Goal: Contribute content

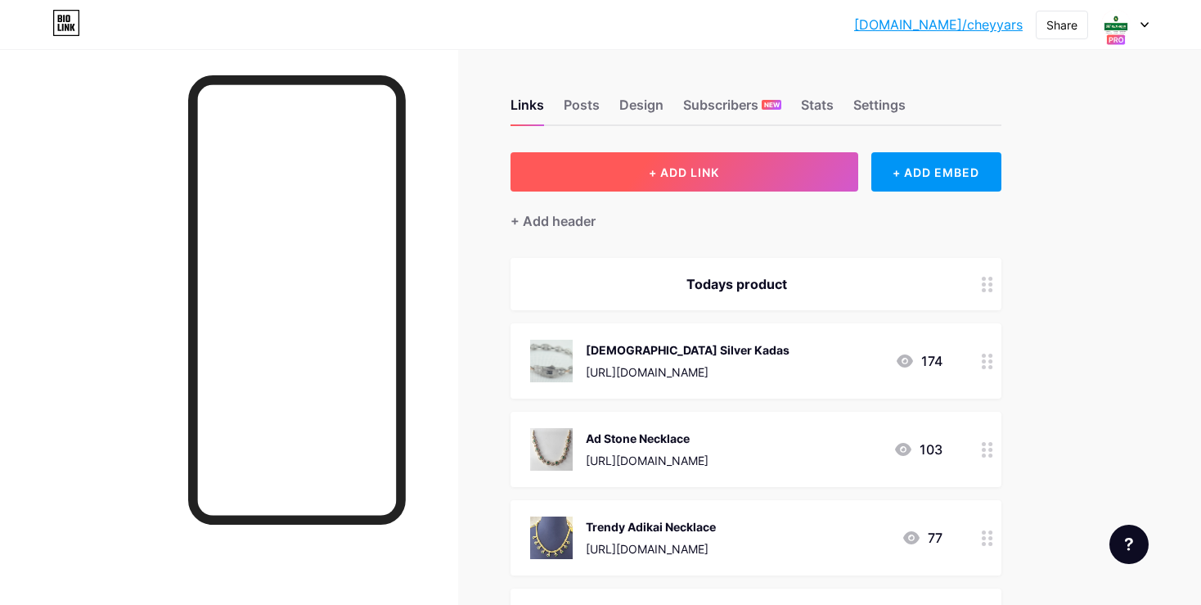
click at [688, 153] on button "+ ADD LINK" at bounding box center [685, 171] width 348 height 39
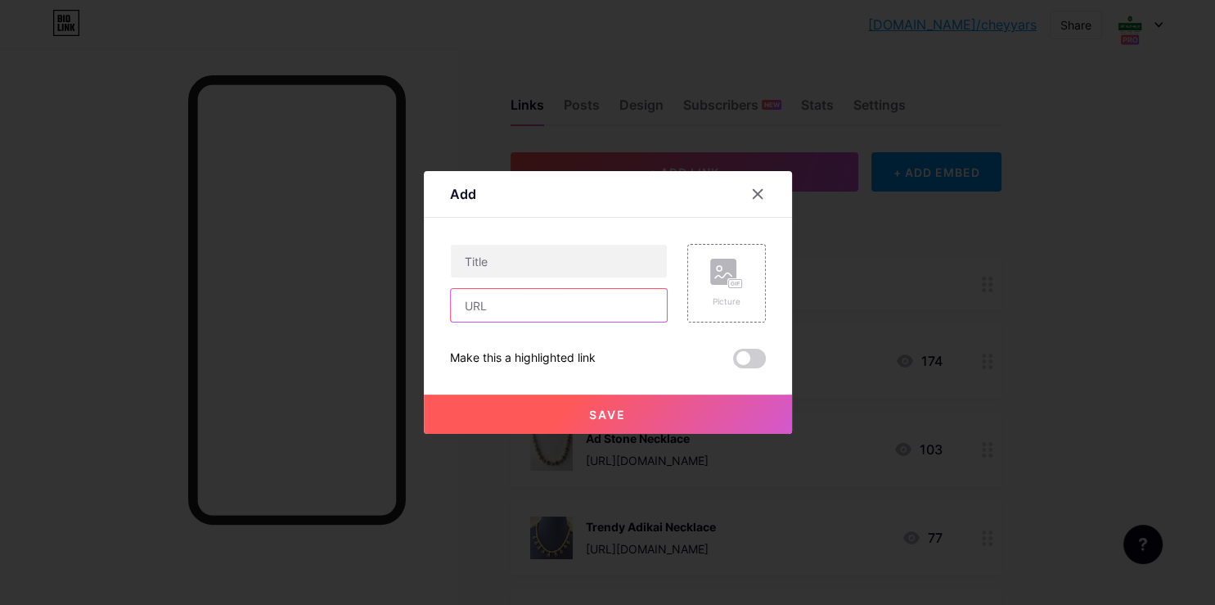
click at [519, 312] on input "text" at bounding box center [559, 305] width 216 height 33
type input "1"
click at [499, 257] on input "text" at bounding box center [559, 261] width 216 height 33
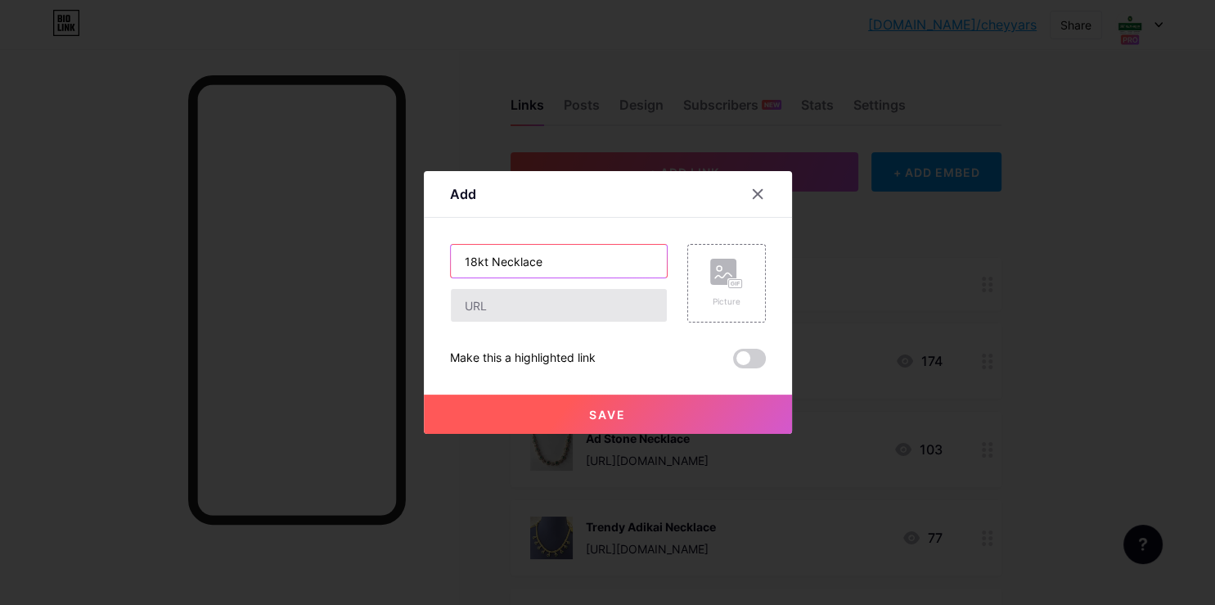
type input "18kt Necklace"
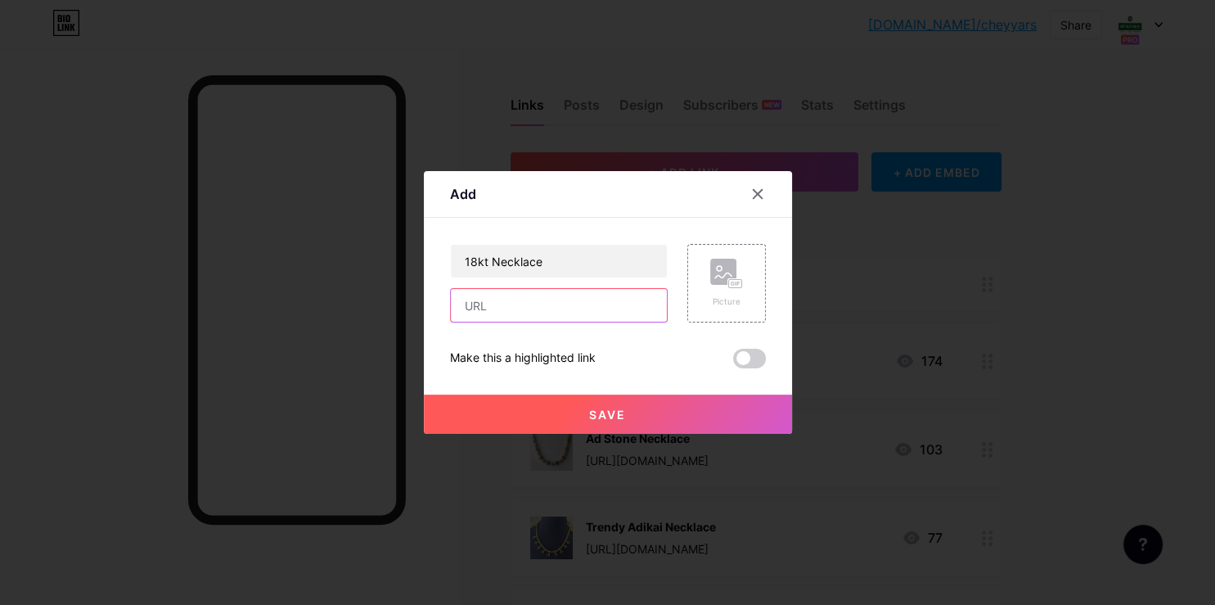
click at [512, 308] on input "text" at bounding box center [559, 305] width 216 height 33
paste input "[URL][DOMAIN_NAME]"
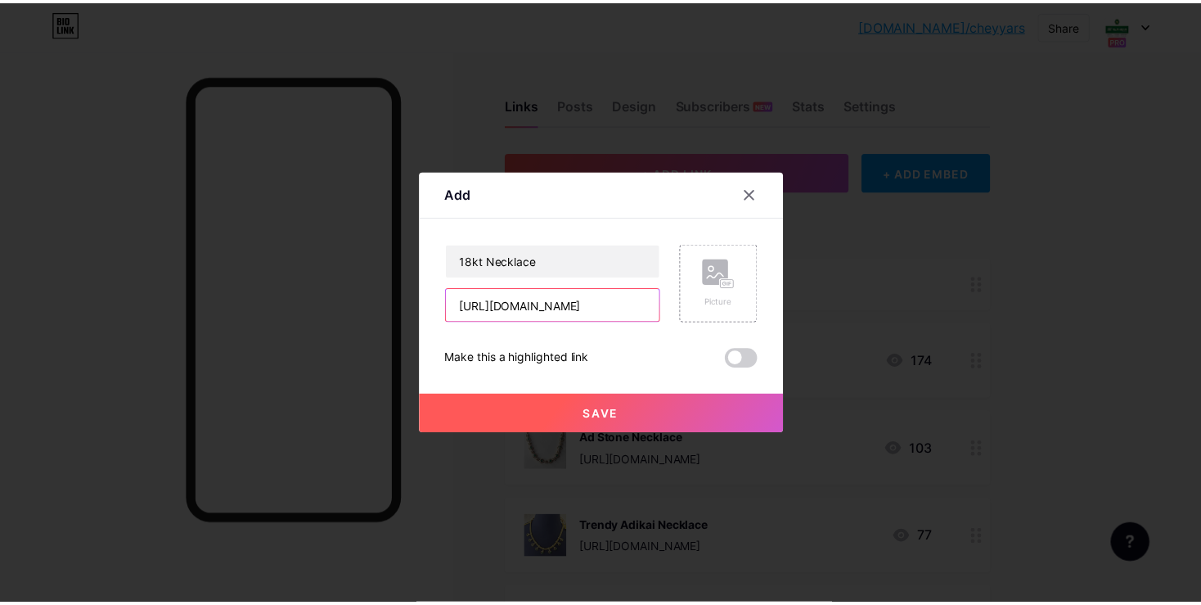
scroll to position [0, 160]
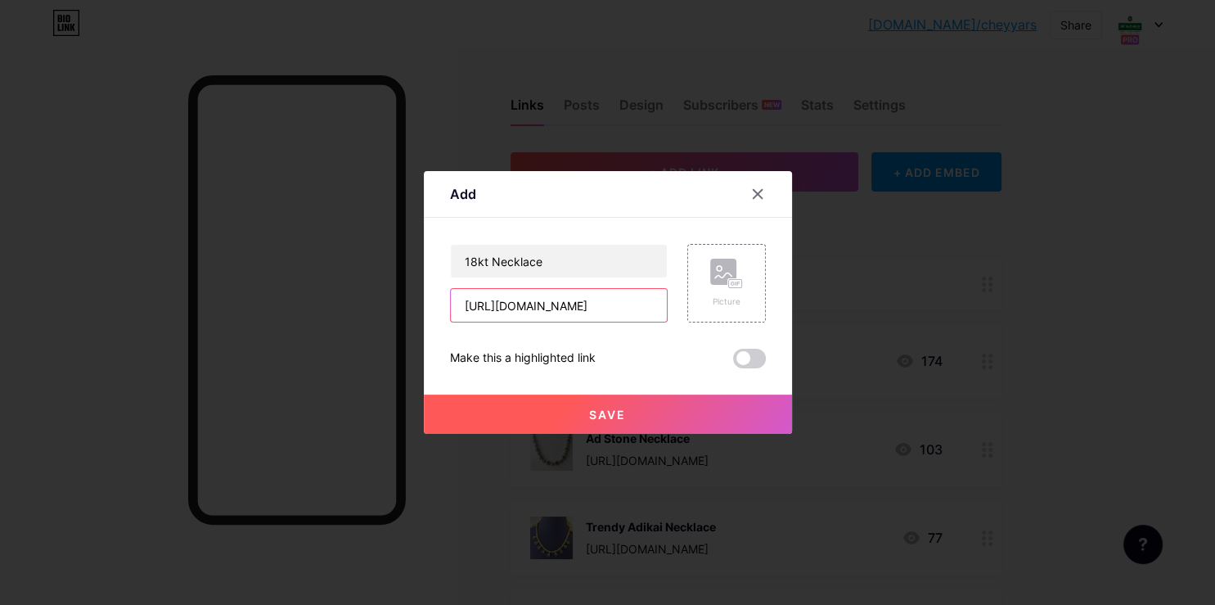
type input "[URL][DOMAIN_NAME]"
click at [687, 301] on div "Picture" at bounding box center [726, 283] width 79 height 79
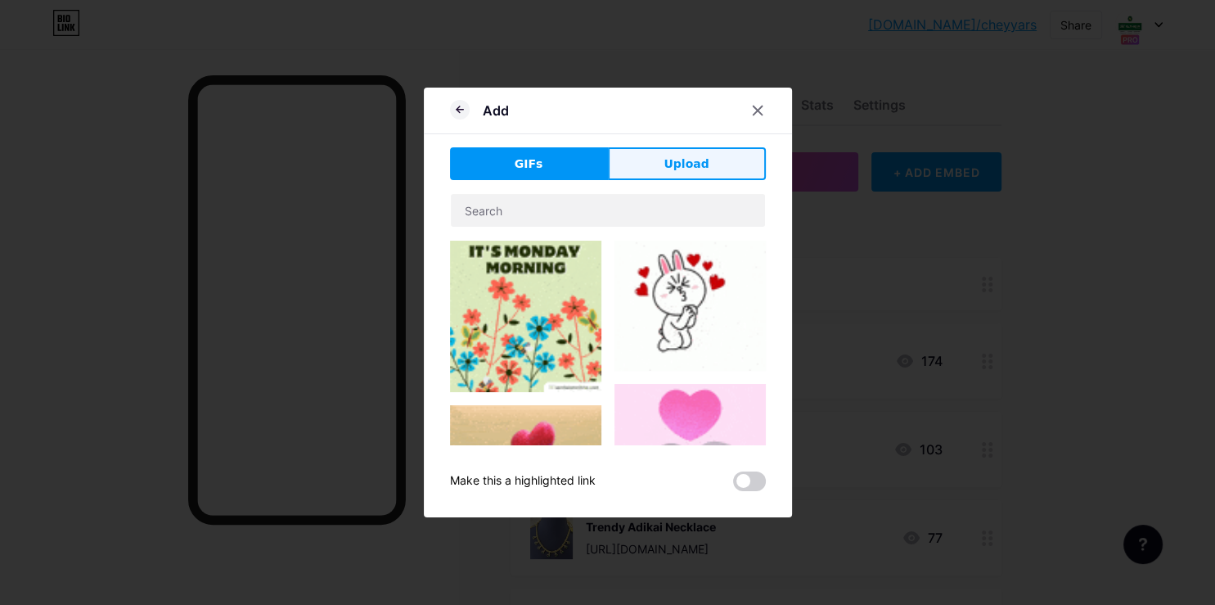
click at [659, 162] on button "Upload" at bounding box center [687, 163] width 158 height 33
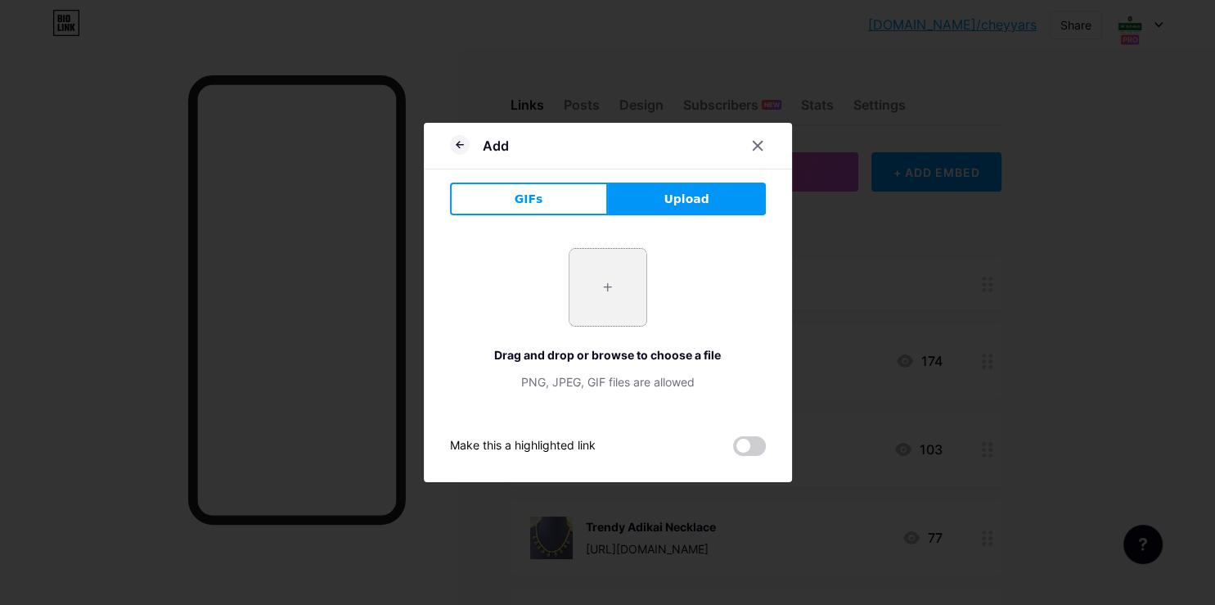
click at [631, 285] on input "file" at bounding box center [607, 287] width 77 height 77
type input "C:\fakepath\20250816_155804.jpg"
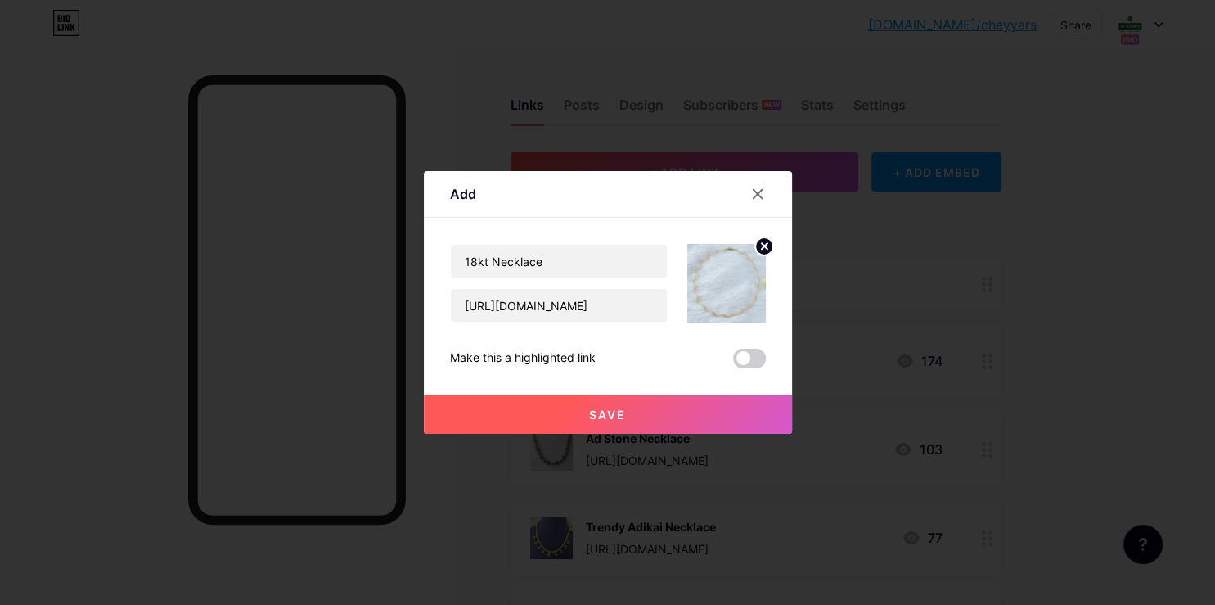
click at [655, 417] on button "Save" at bounding box center [608, 413] width 368 height 39
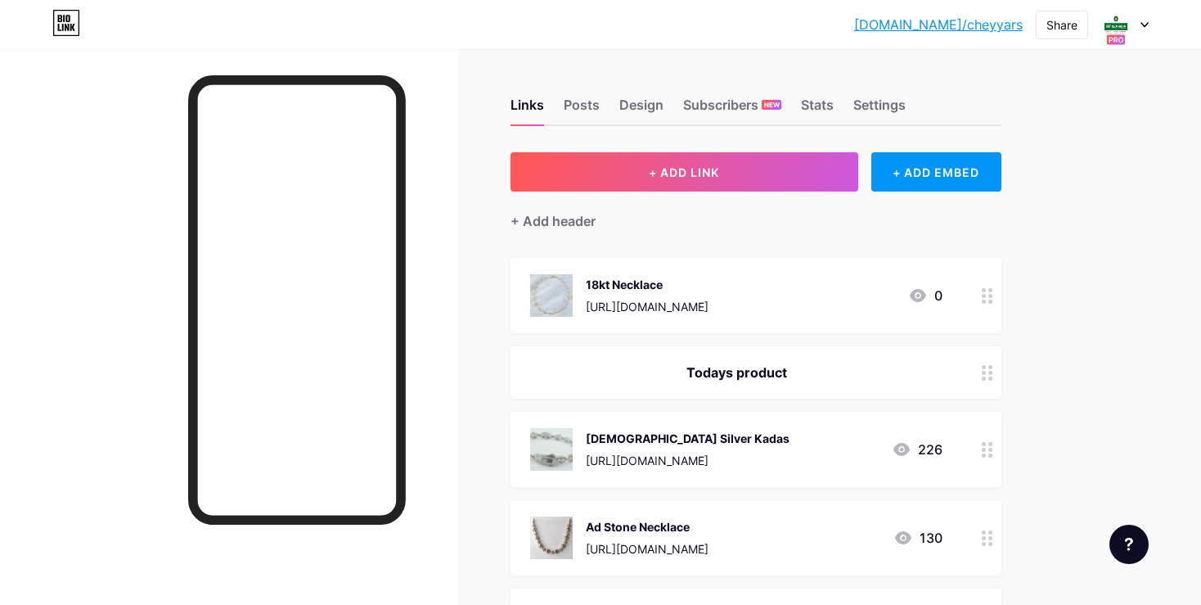
click at [956, 376] on div "Todays product" at bounding box center [756, 372] width 491 height 52
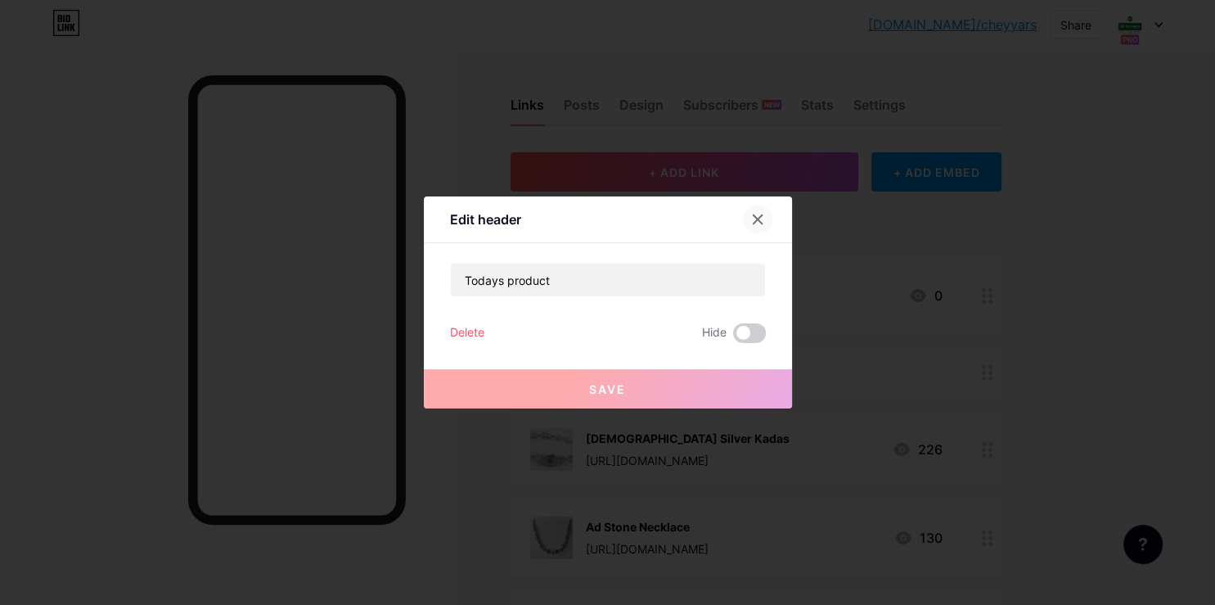
click at [753, 221] on icon at bounding box center [757, 219] width 13 height 13
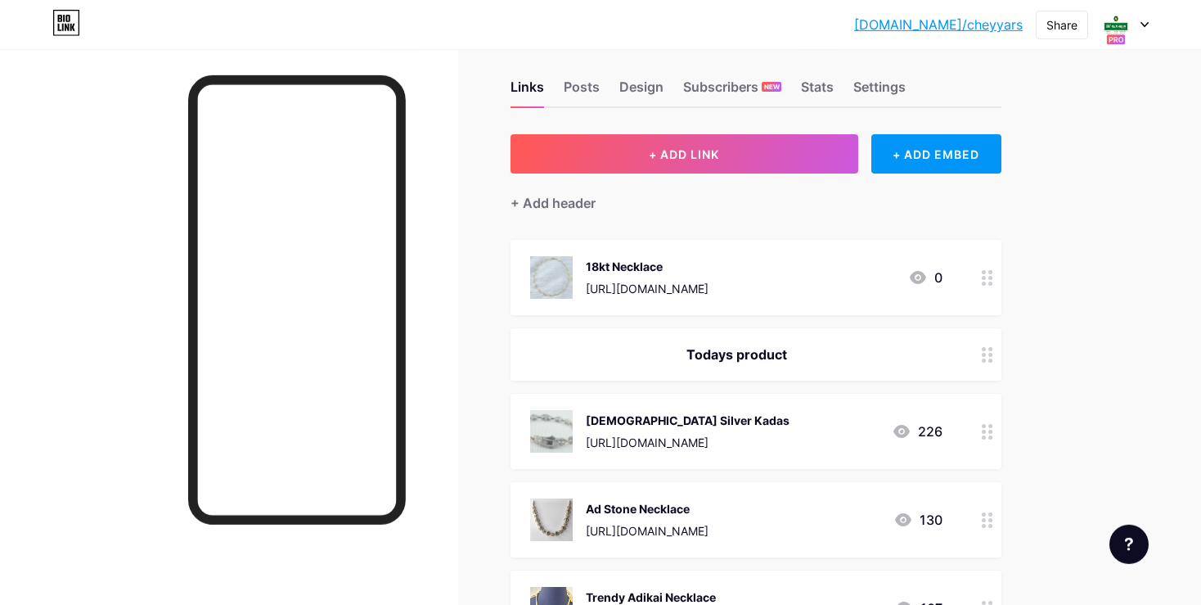
scroll to position [0, 0]
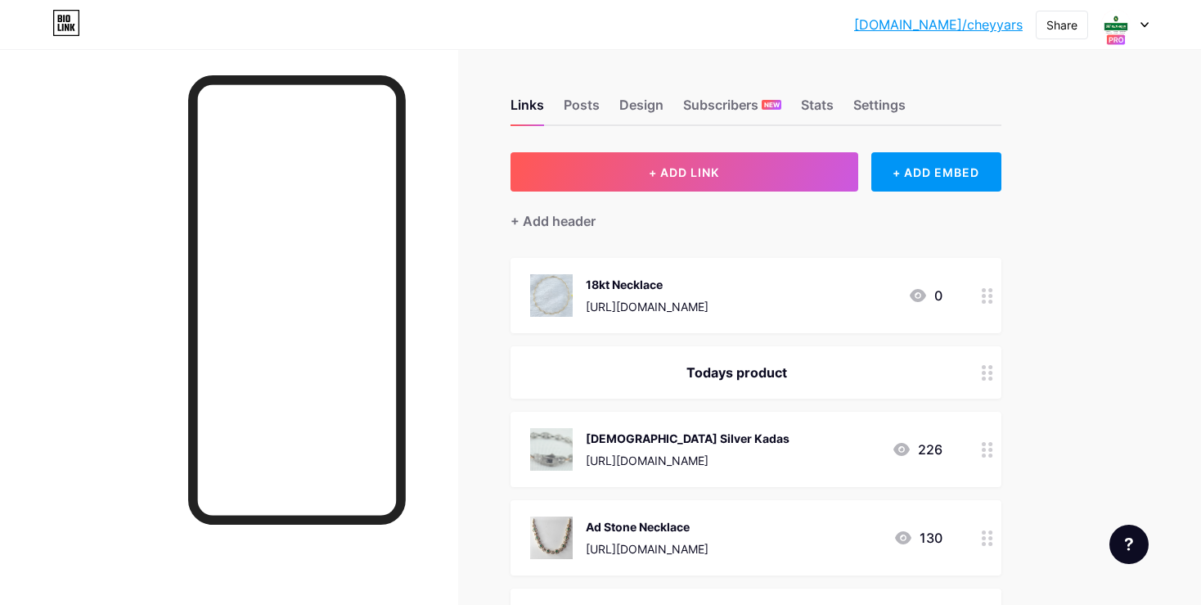
click at [996, 297] on div at bounding box center [988, 295] width 28 height 75
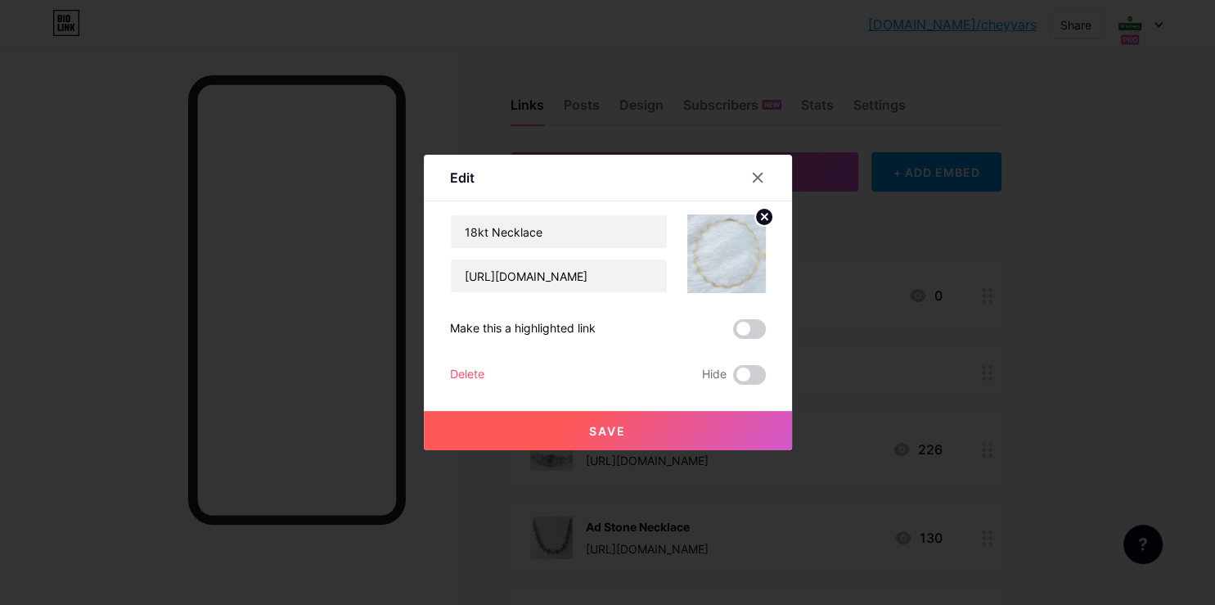
click at [1030, 340] on div at bounding box center [607, 302] width 1215 height 605
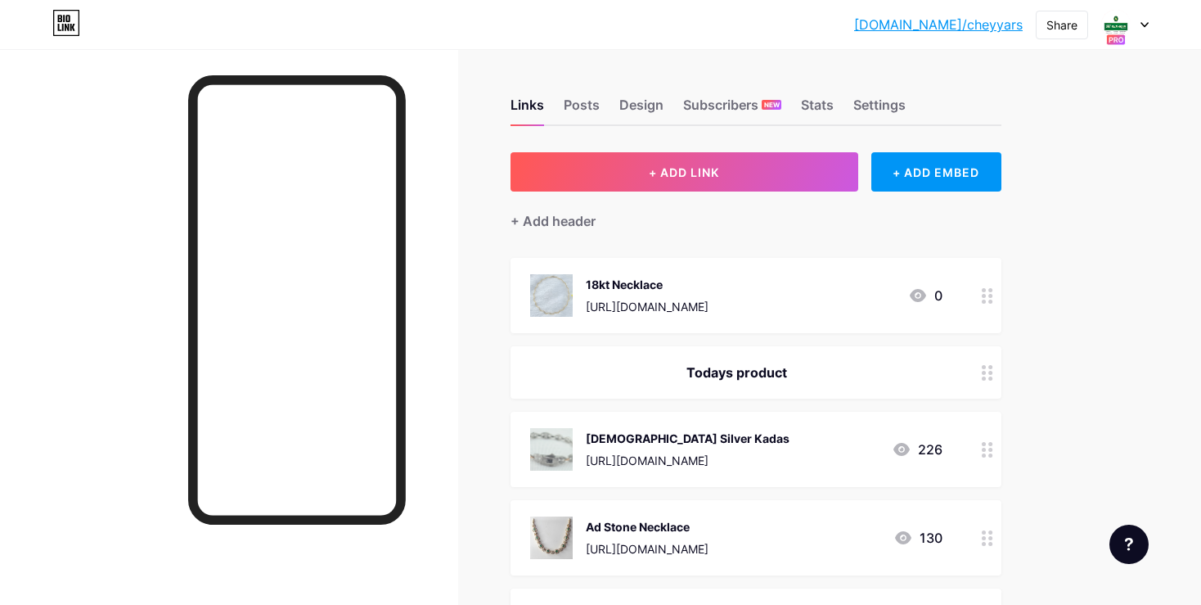
click at [727, 368] on div "Todays product" at bounding box center [736, 372] width 412 height 20
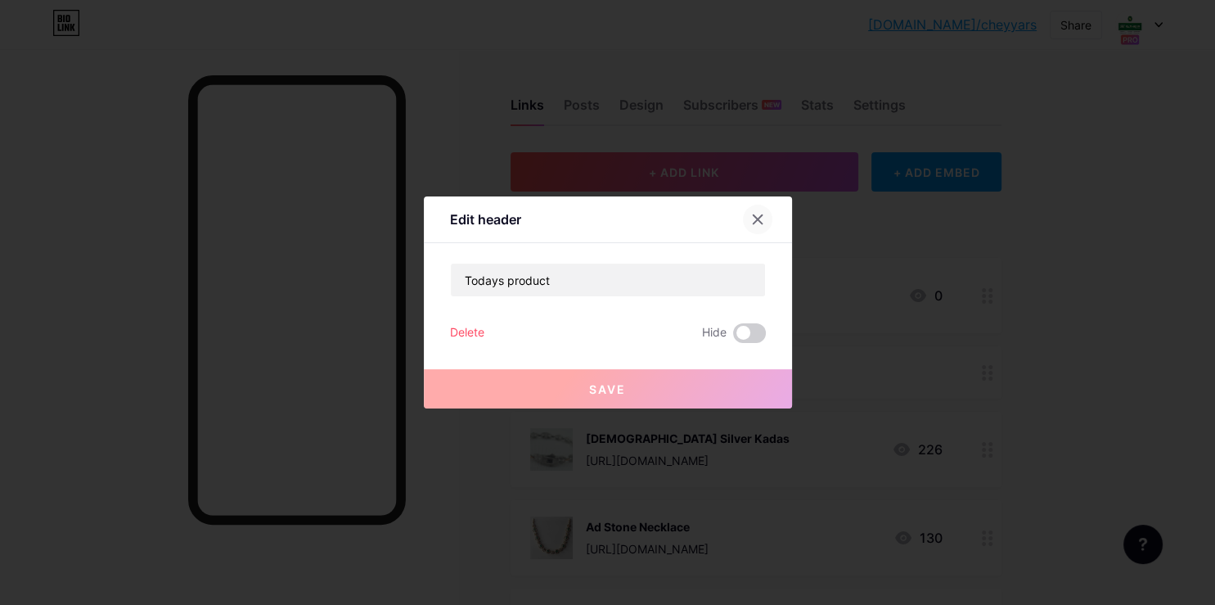
click at [747, 211] on div at bounding box center [757, 219] width 29 height 29
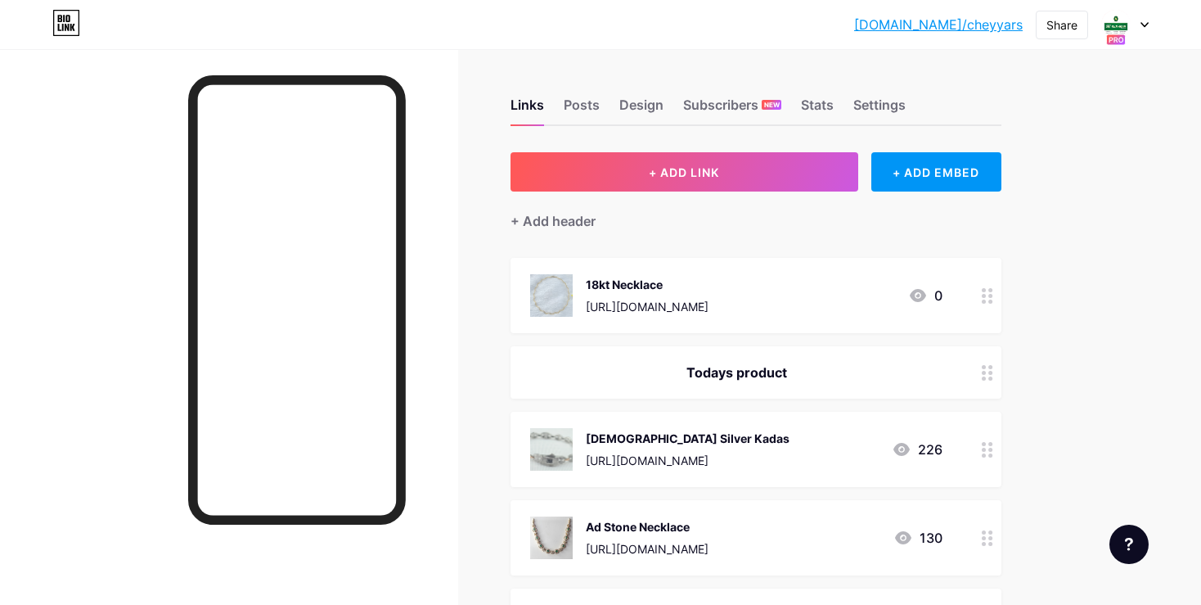
click at [983, 375] on icon at bounding box center [987, 373] width 11 height 16
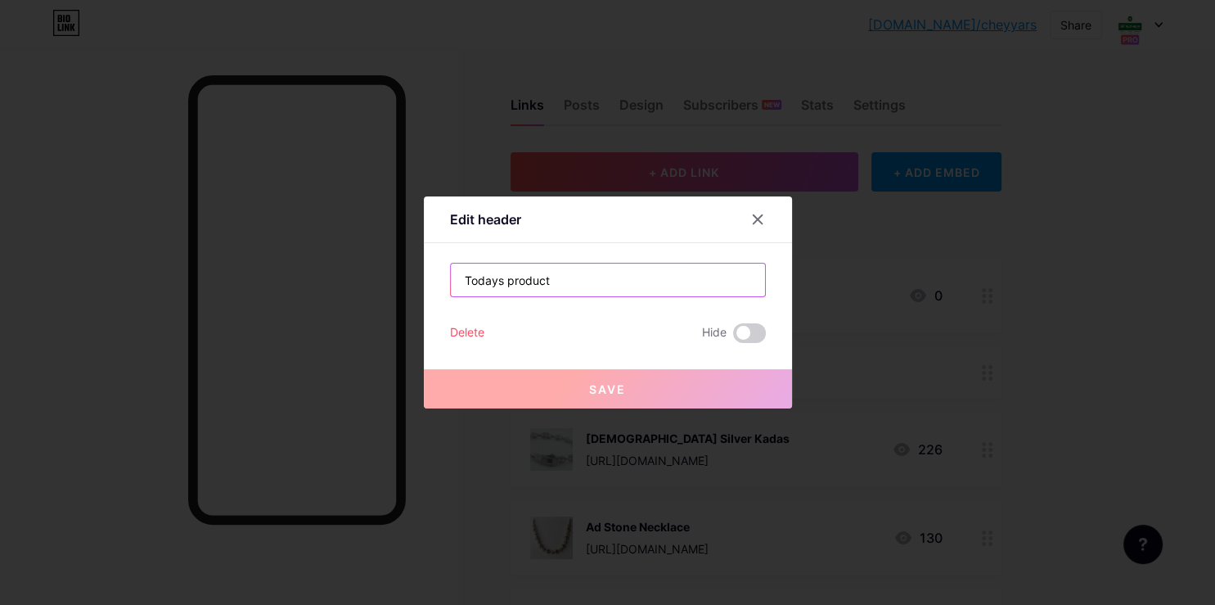
click at [502, 273] on input "Todays product" at bounding box center [608, 279] width 314 height 33
click at [756, 228] on div at bounding box center [757, 219] width 29 height 29
